Goal: Check status: Check status

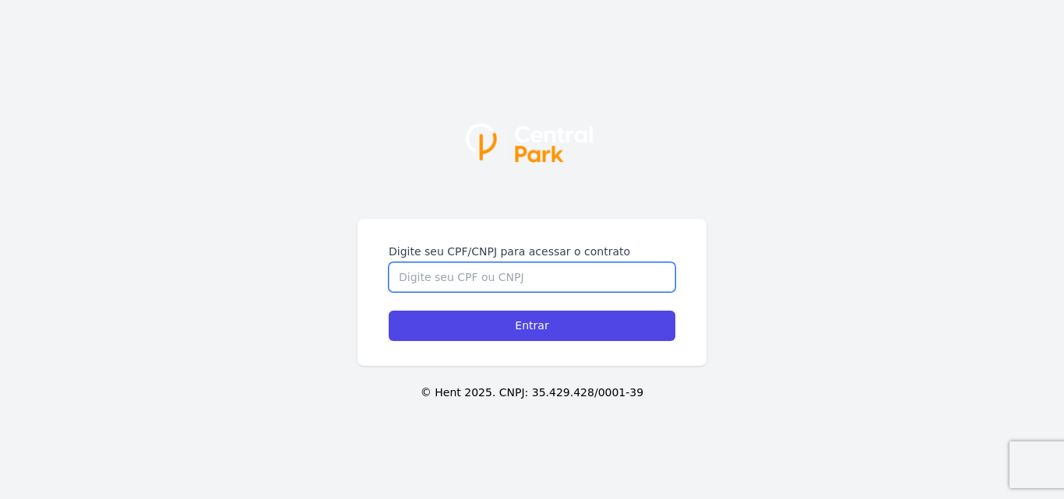
click at [463, 273] on input "Digite seu CPF/CNPJ para acessar o contrato" at bounding box center [532, 277] width 287 height 30
type input "38986335867"
click at [389, 311] on input "Entrar" at bounding box center [532, 326] width 287 height 30
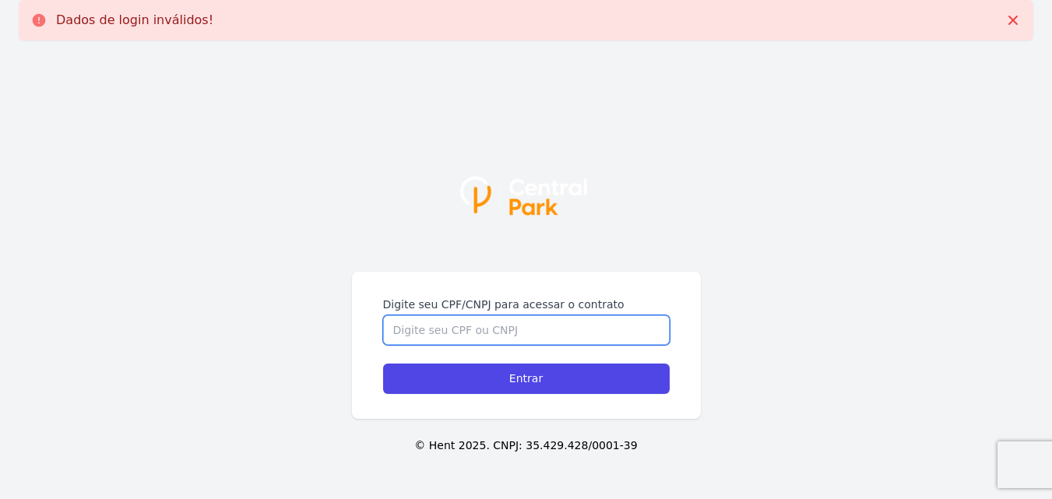
click at [578, 319] on input "Digite seu CPF/CNPJ para acessar o contrato" at bounding box center [526, 330] width 287 height 30
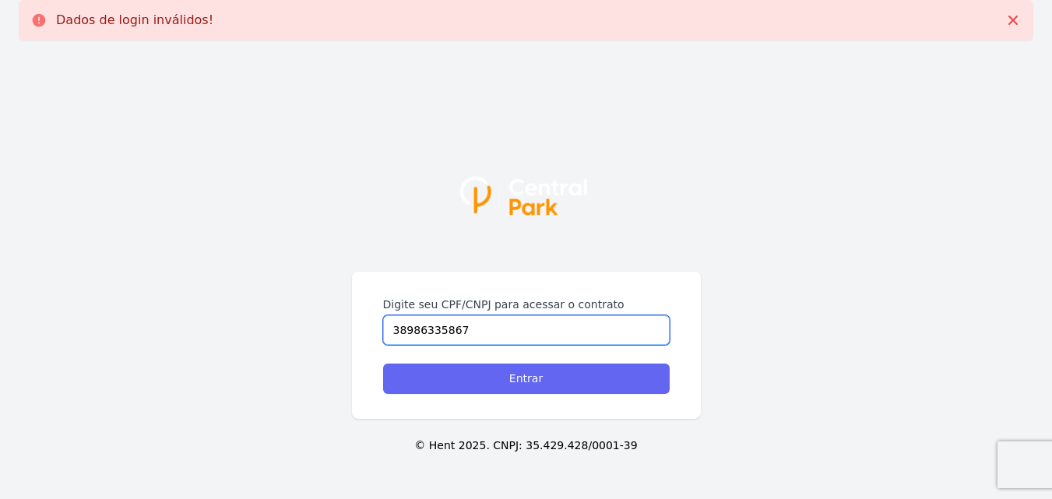
type input "38986335867"
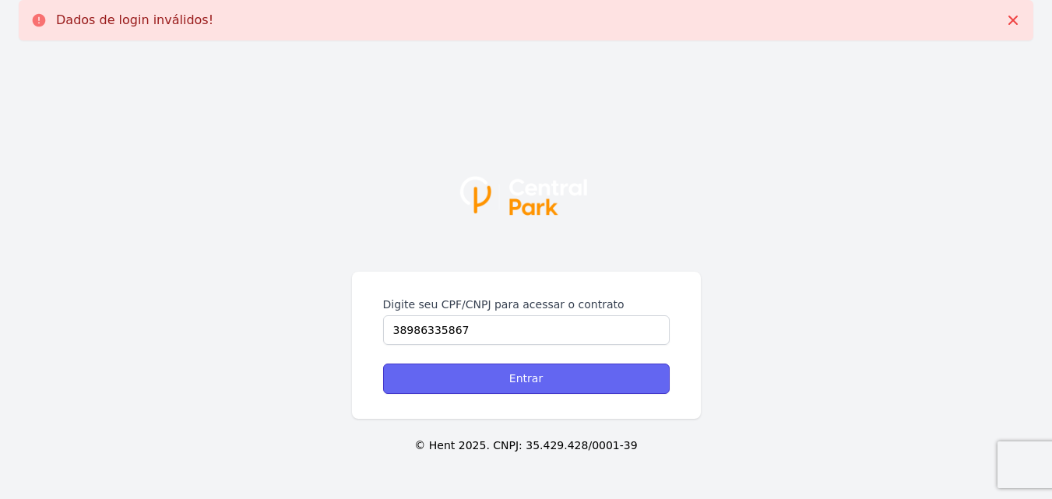
click at [527, 377] on input "Entrar" at bounding box center [526, 379] width 287 height 30
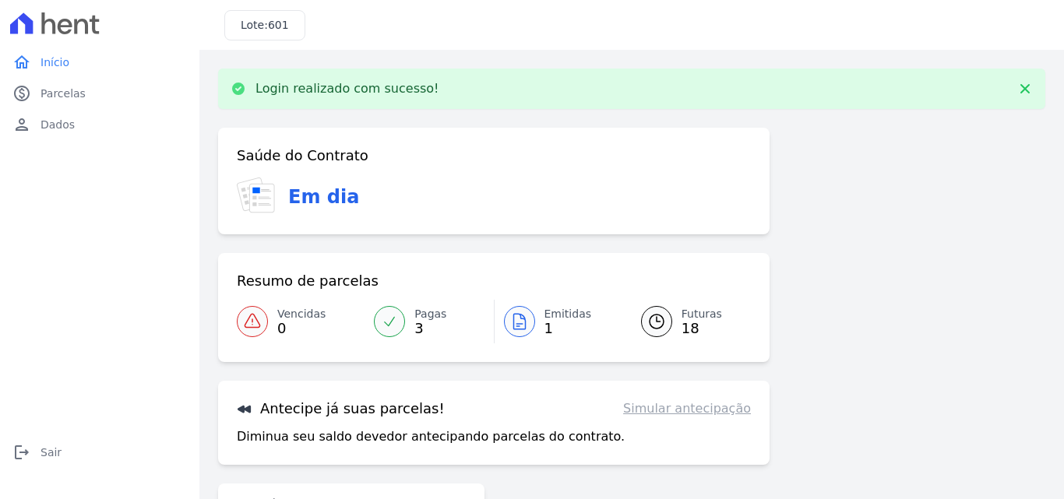
click at [530, 322] on div at bounding box center [519, 321] width 31 height 31
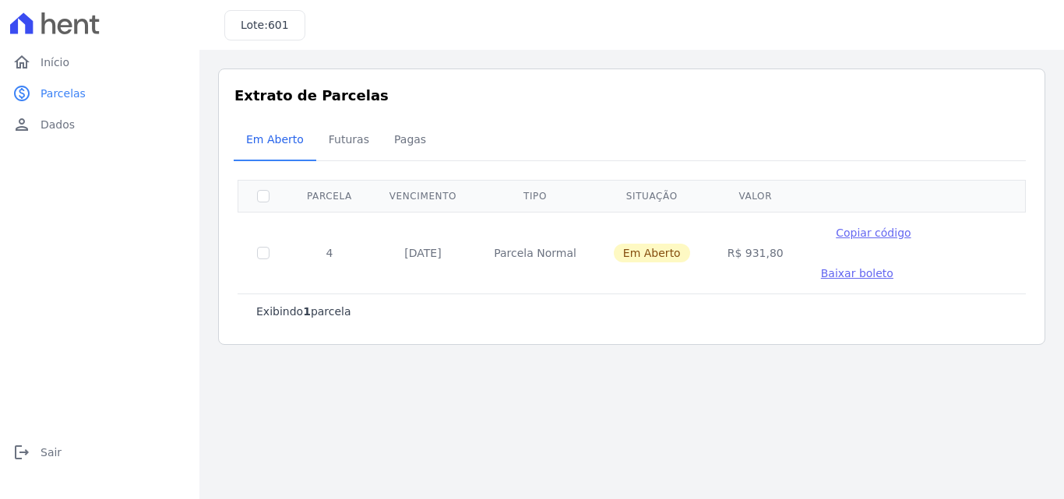
drag, startPoint x: 738, startPoint y: 280, endPoint x: 843, endPoint y: 285, distance: 106.0
drag, startPoint x: 793, startPoint y: 319, endPoint x: 531, endPoint y: 264, distance: 267.3
click at [352, 150] on span "Futuras" at bounding box center [348, 139] width 59 height 31
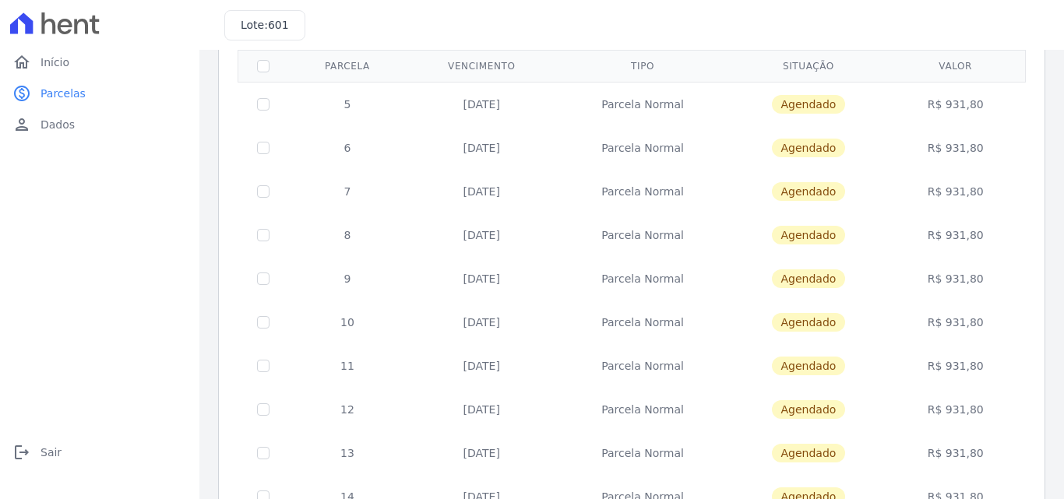
scroll to position [23, 0]
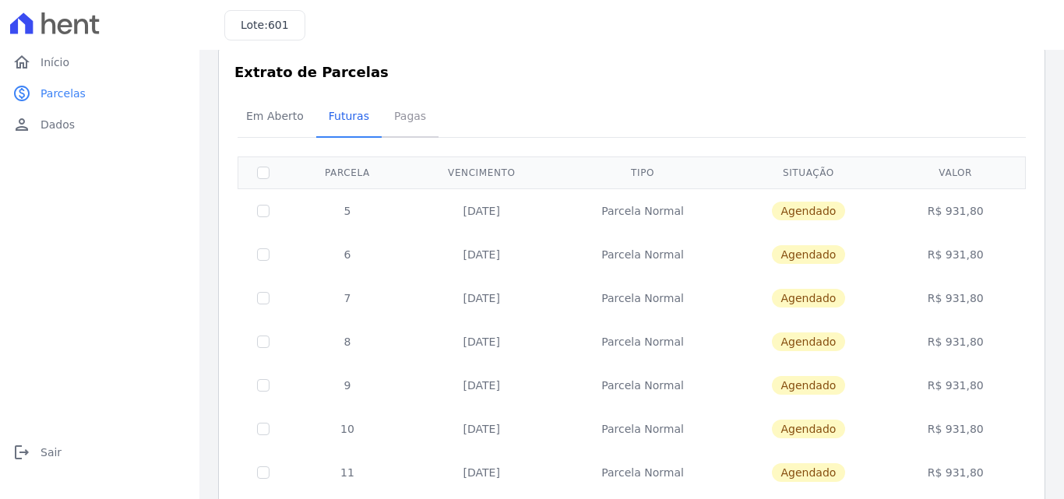
click at [393, 114] on span "Pagas" at bounding box center [410, 115] width 51 height 31
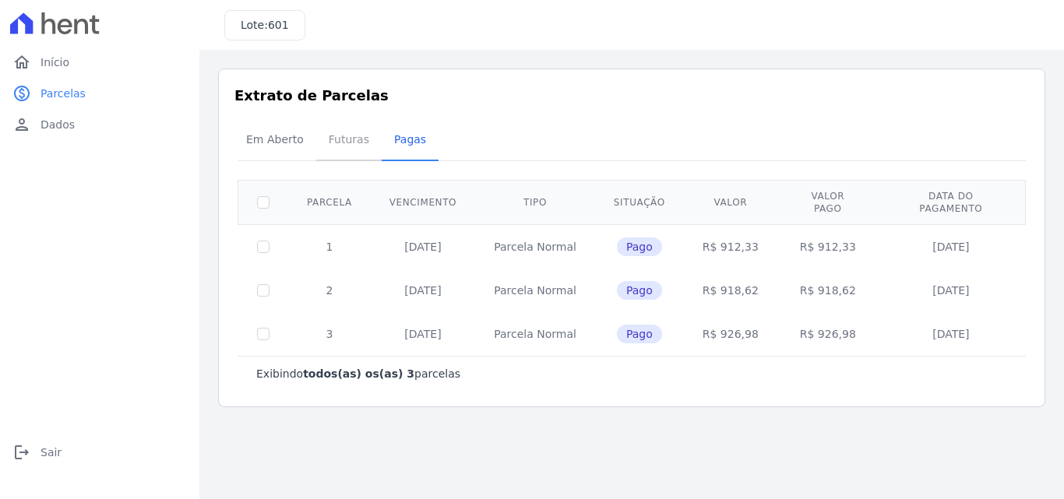
click at [343, 138] on span "Futuras" at bounding box center [348, 139] width 59 height 31
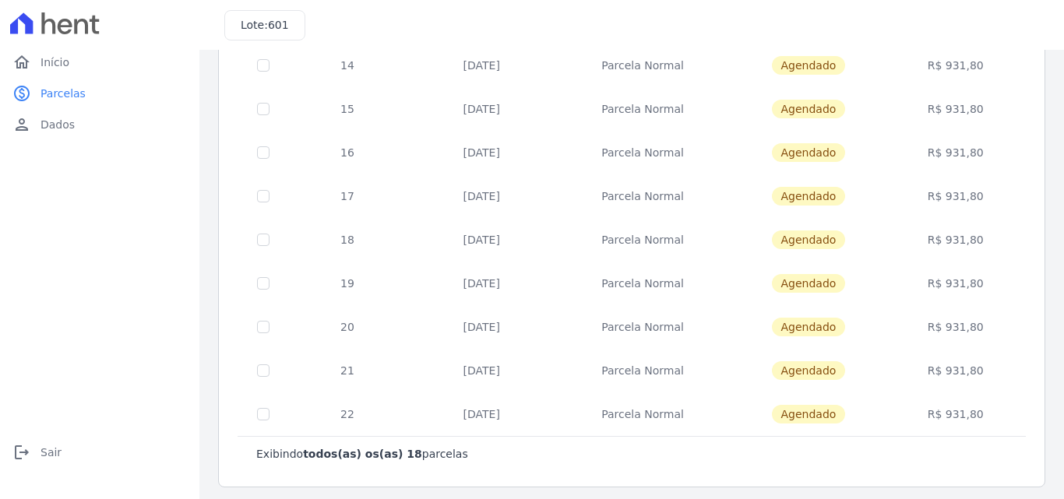
scroll to position [569, 0]
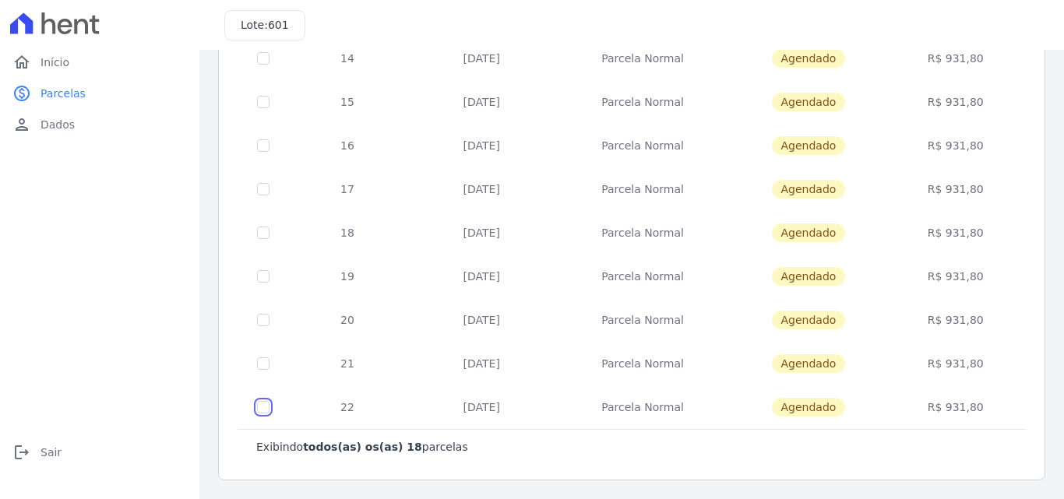
click at [262, 409] on input "checkbox" at bounding box center [263, 407] width 12 height 12
checkbox input "true"
click at [263, 364] on input "checkbox" at bounding box center [263, 363] width 12 height 12
checkbox input "true"
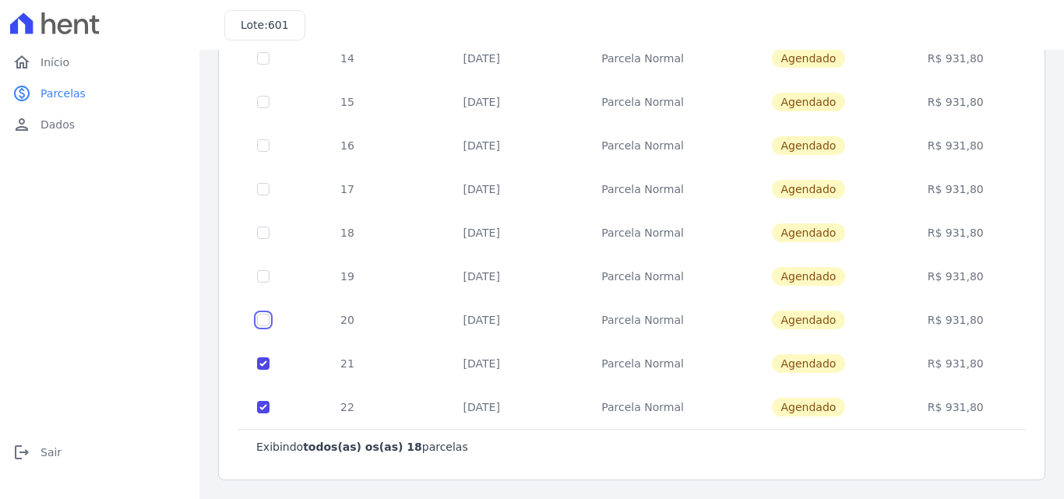
click at [266, 317] on input "checkbox" at bounding box center [263, 320] width 12 height 12
checkbox input "true"
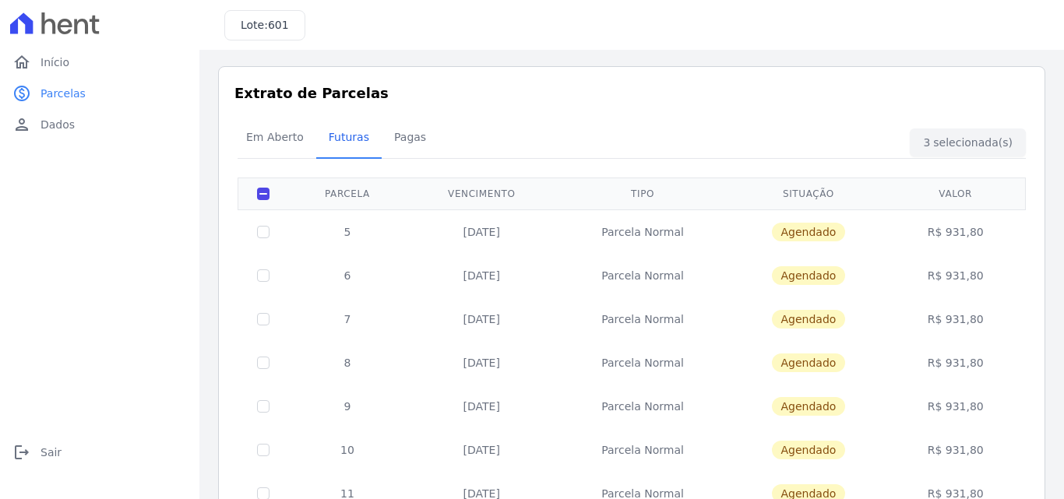
scroll to position [0, 0]
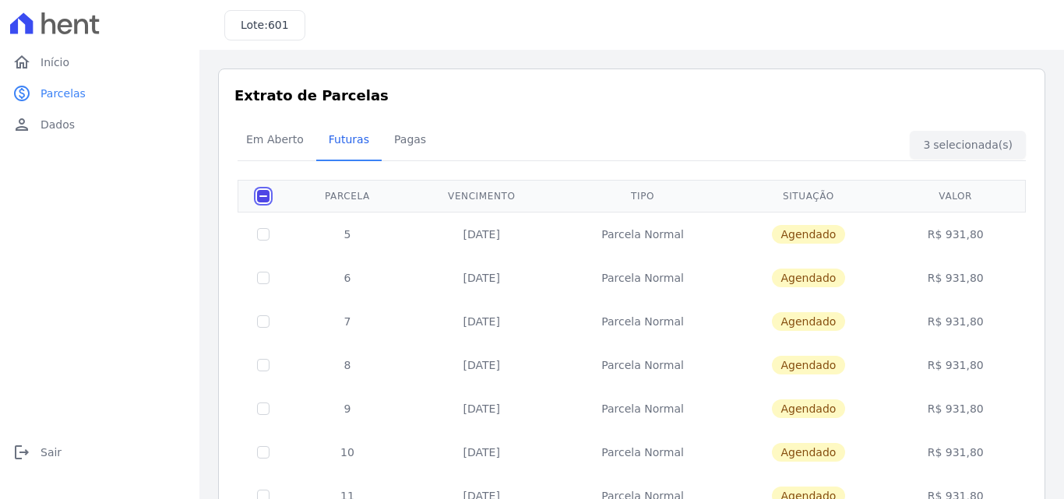
click at [263, 195] on input "checkbox" at bounding box center [263, 196] width 12 height 12
checkbox input "false"
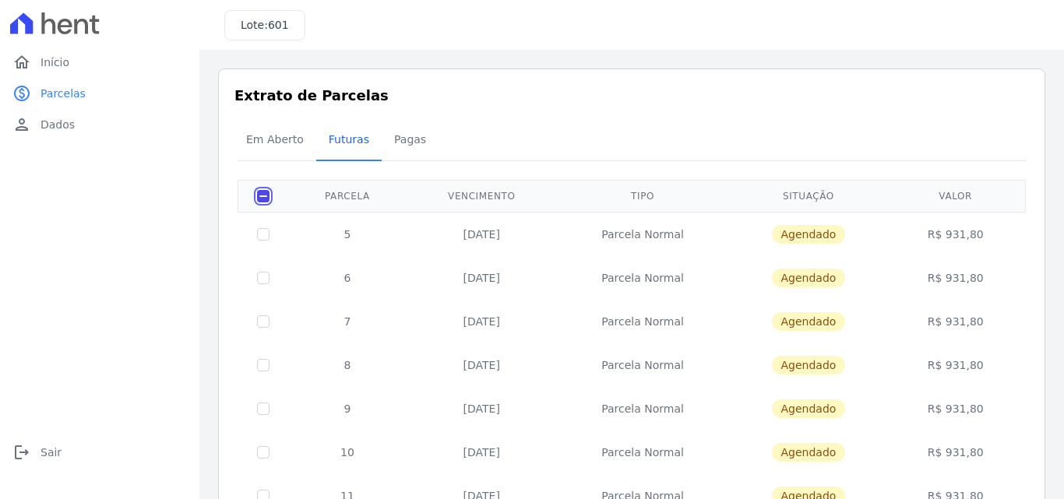
click at [263, 194] on input "checkbox" at bounding box center [263, 196] width 12 height 12
checkbox input "true"
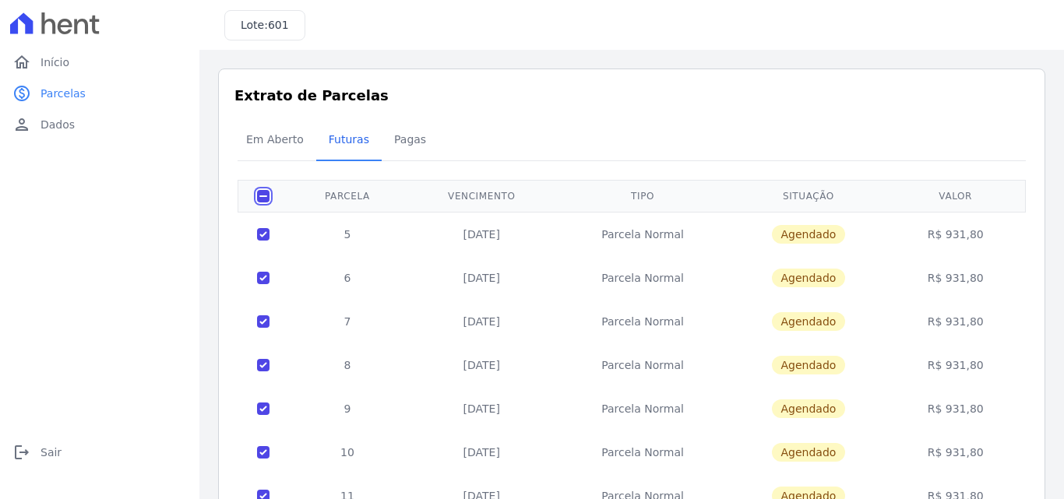
checkbox input "true"
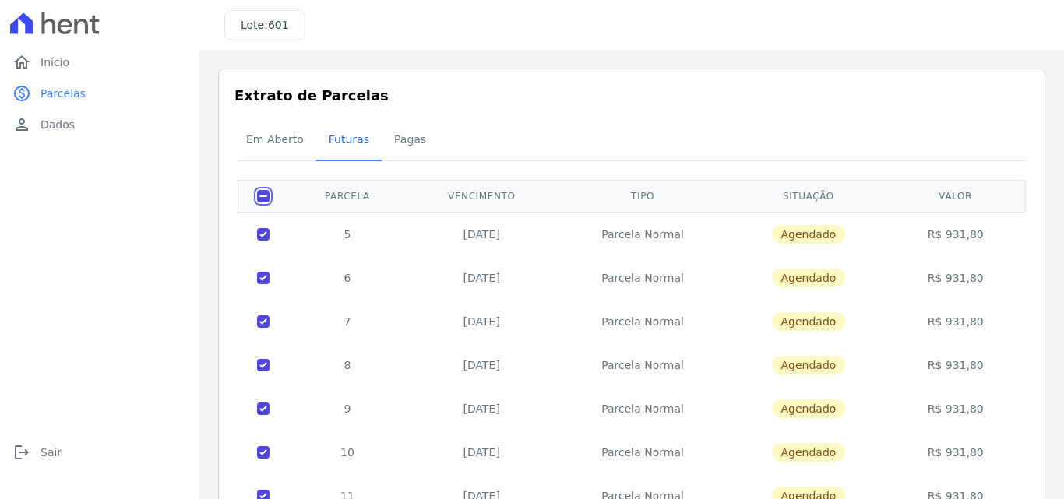
checkbox input "true"
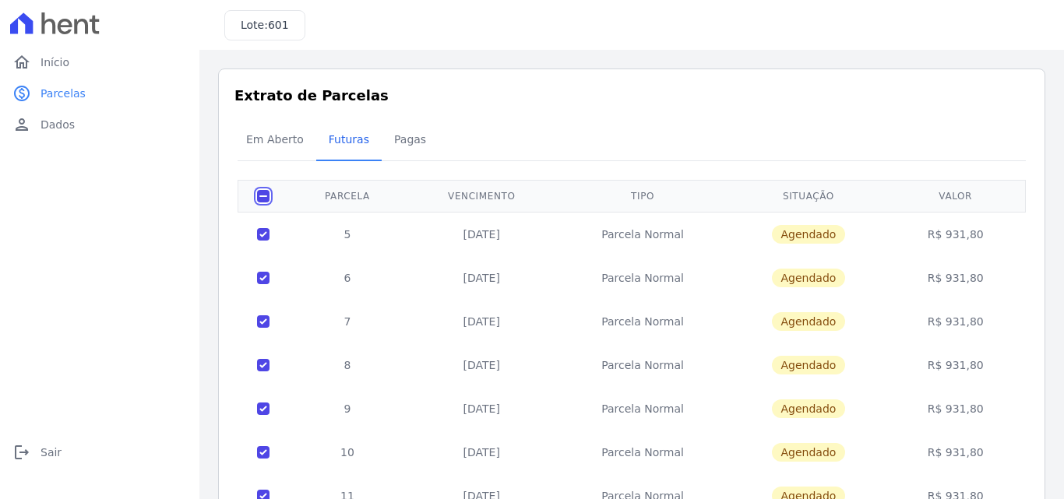
checkbox input "true"
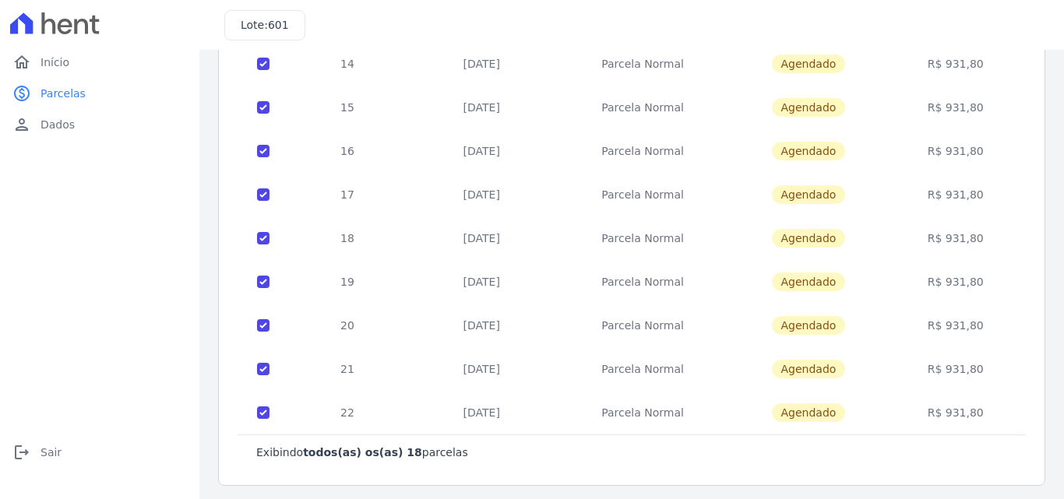
scroll to position [569, 0]
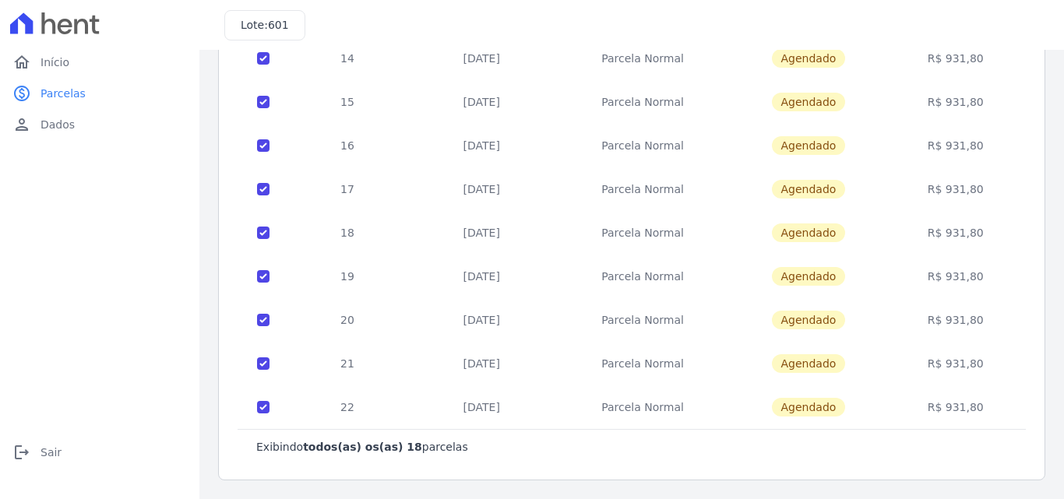
click at [803, 410] on span "Agendado" at bounding box center [809, 407] width 74 height 19
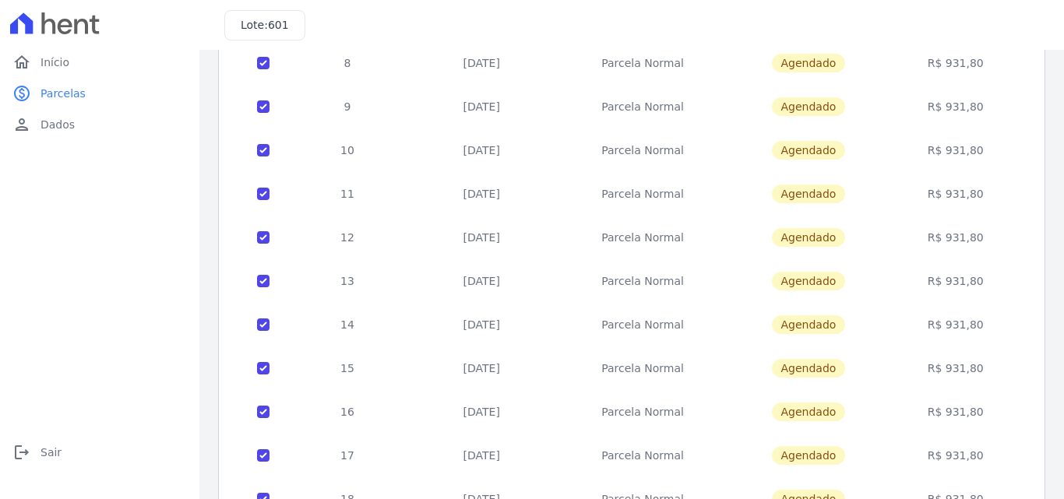
scroll to position [0, 0]
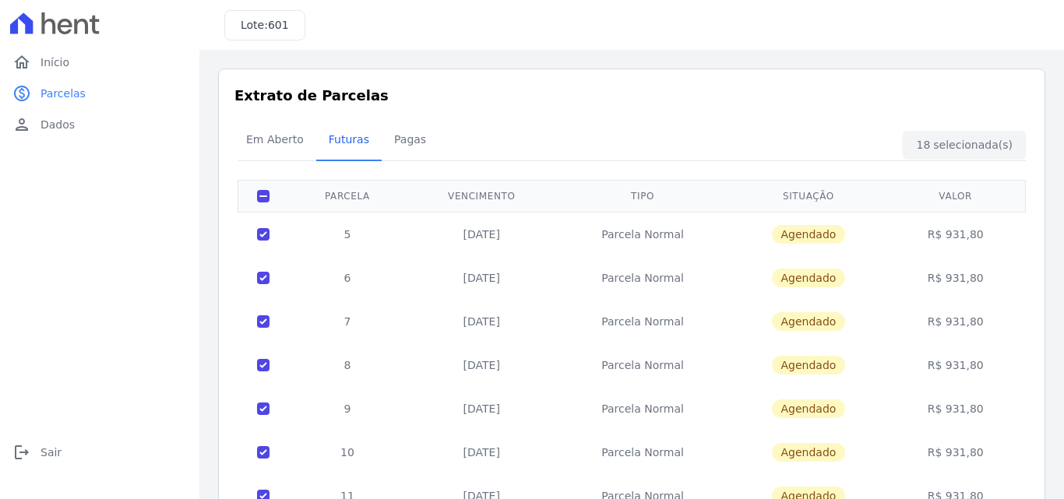
drag, startPoint x: 893, startPoint y: 398, endPoint x: 822, endPoint y: 254, distance: 160.2
click at [293, 146] on span "Em Aberto" at bounding box center [275, 139] width 76 height 31
